Goal: Task Accomplishment & Management: Use online tool/utility

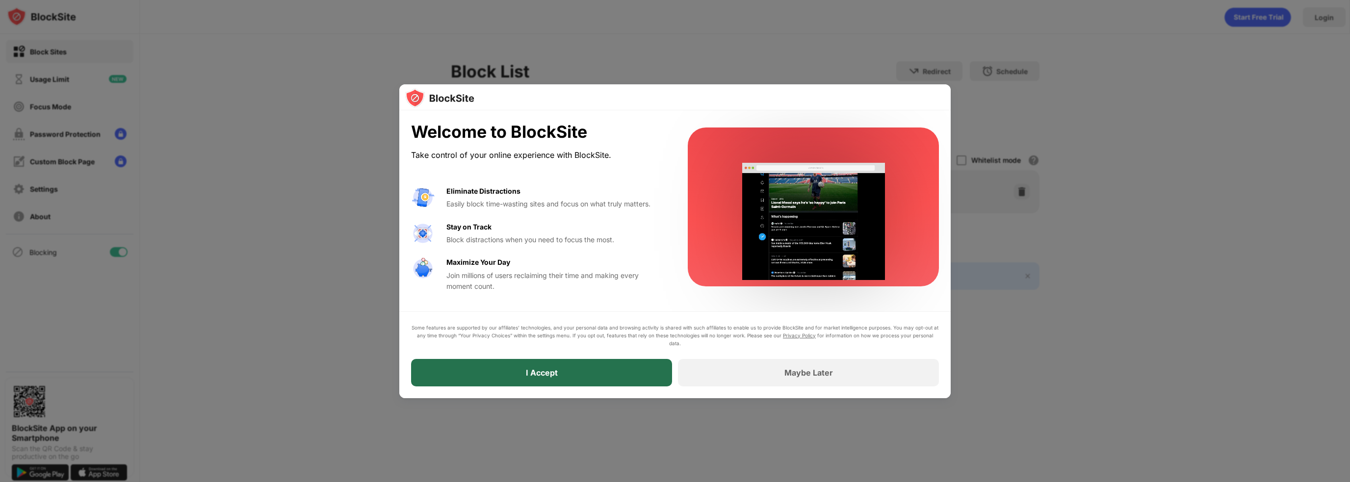
click at [486, 373] on div "I Accept" at bounding box center [541, 372] width 261 height 27
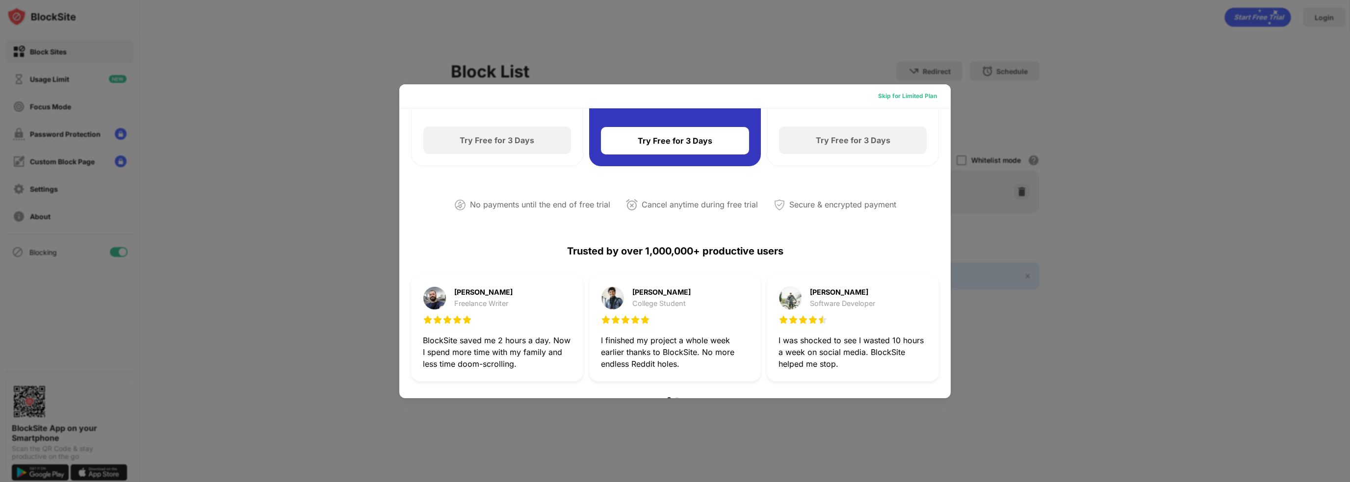
scroll to position [149, 0]
click at [885, 92] on div "Skip for Limited Plan" at bounding box center [907, 96] width 59 height 10
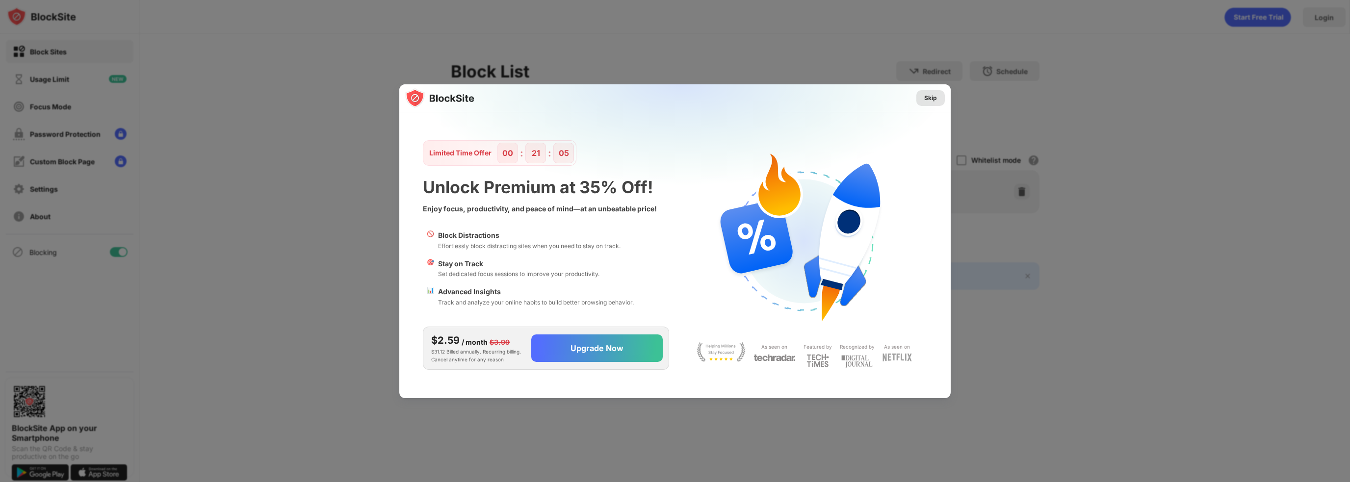
click at [930, 97] on div "Skip" at bounding box center [930, 98] width 13 height 10
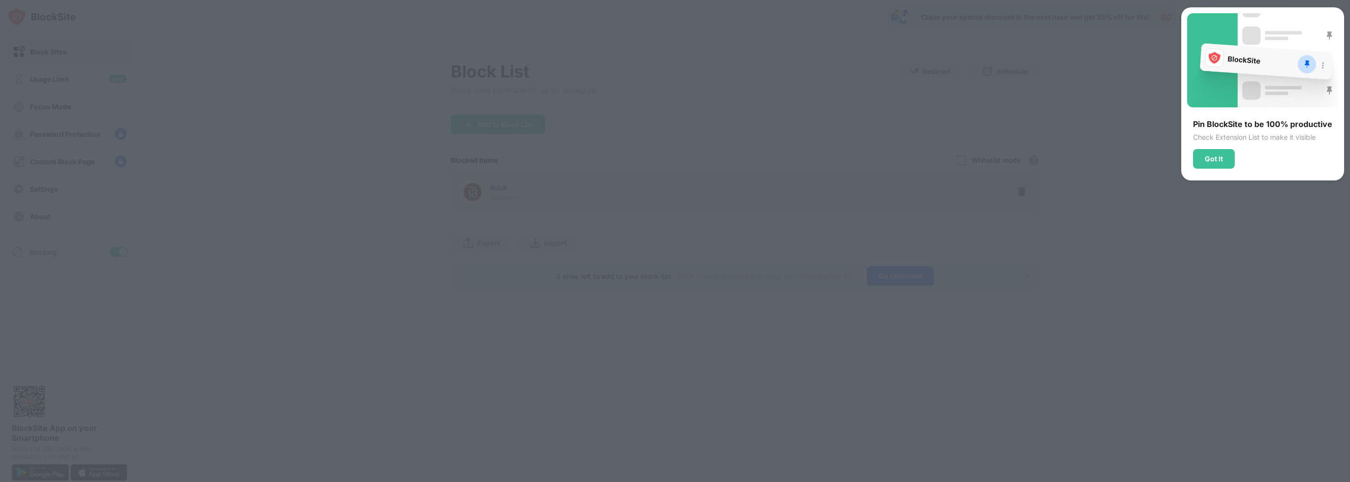
click at [1214, 168] on div "Pin BlockSite to be 100% productive Check Extension List to make it visible Got…" at bounding box center [1262, 93] width 163 height 173
click at [1215, 161] on div "Got It" at bounding box center [1214, 159] width 18 height 8
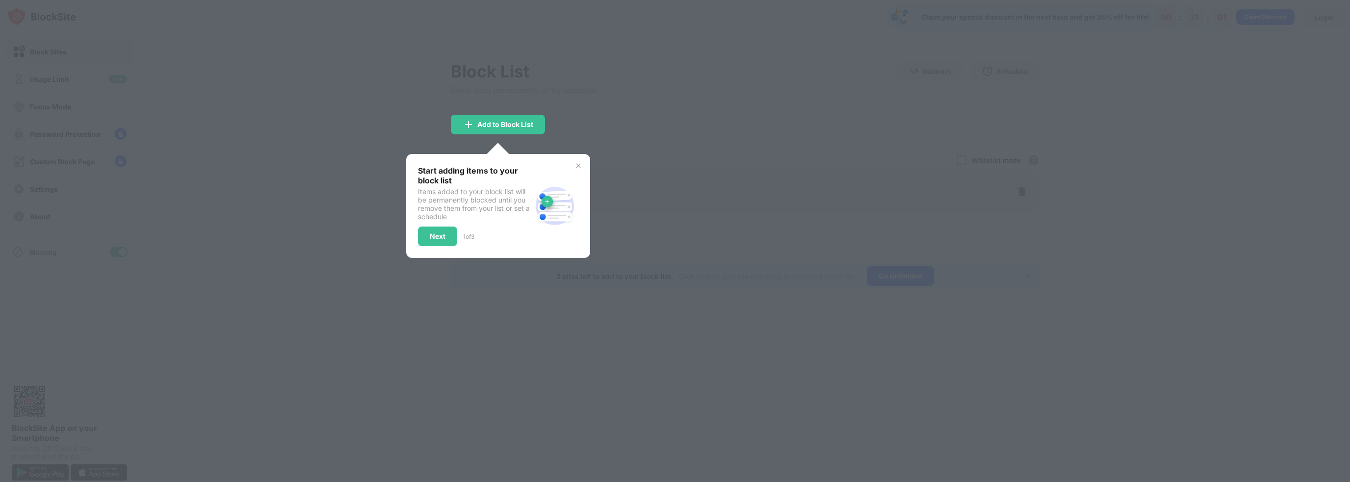
click at [579, 159] on div "Start adding items to your block list Items added to your block list will be pe…" at bounding box center [498, 206] width 184 height 104
click at [578, 160] on div "Start adding items to your block list Items added to your block list will be pe…" at bounding box center [498, 206] width 184 height 104
click at [579, 162] on img at bounding box center [578, 166] width 8 height 8
